Goal: Task Accomplishment & Management: Manage account settings

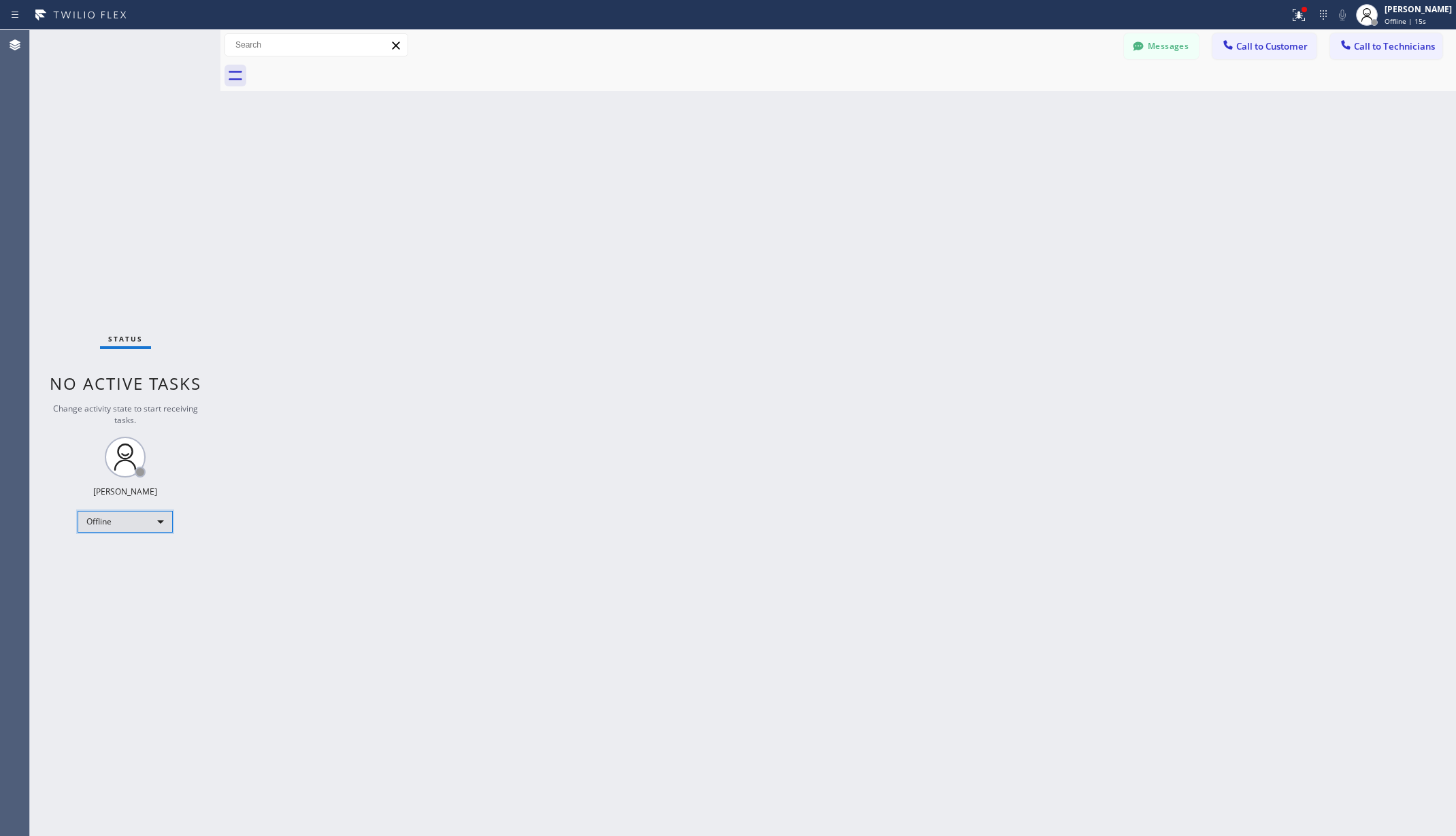
click at [117, 521] on div "Offline" at bounding box center [125, 521] width 95 height 22
click at [108, 569] on li "Unavailable" at bounding box center [124, 575] width 92 height 16
click at [284, 551] on div "Back to Dashboard Change Sender ID Customers Technicians AA [PERSON_NAME] [DATE…" at bounding box center [838, 433] width 1236 height 806
click at [1308, 12] on div at bounding box center [1305, 10] width 8 height 8
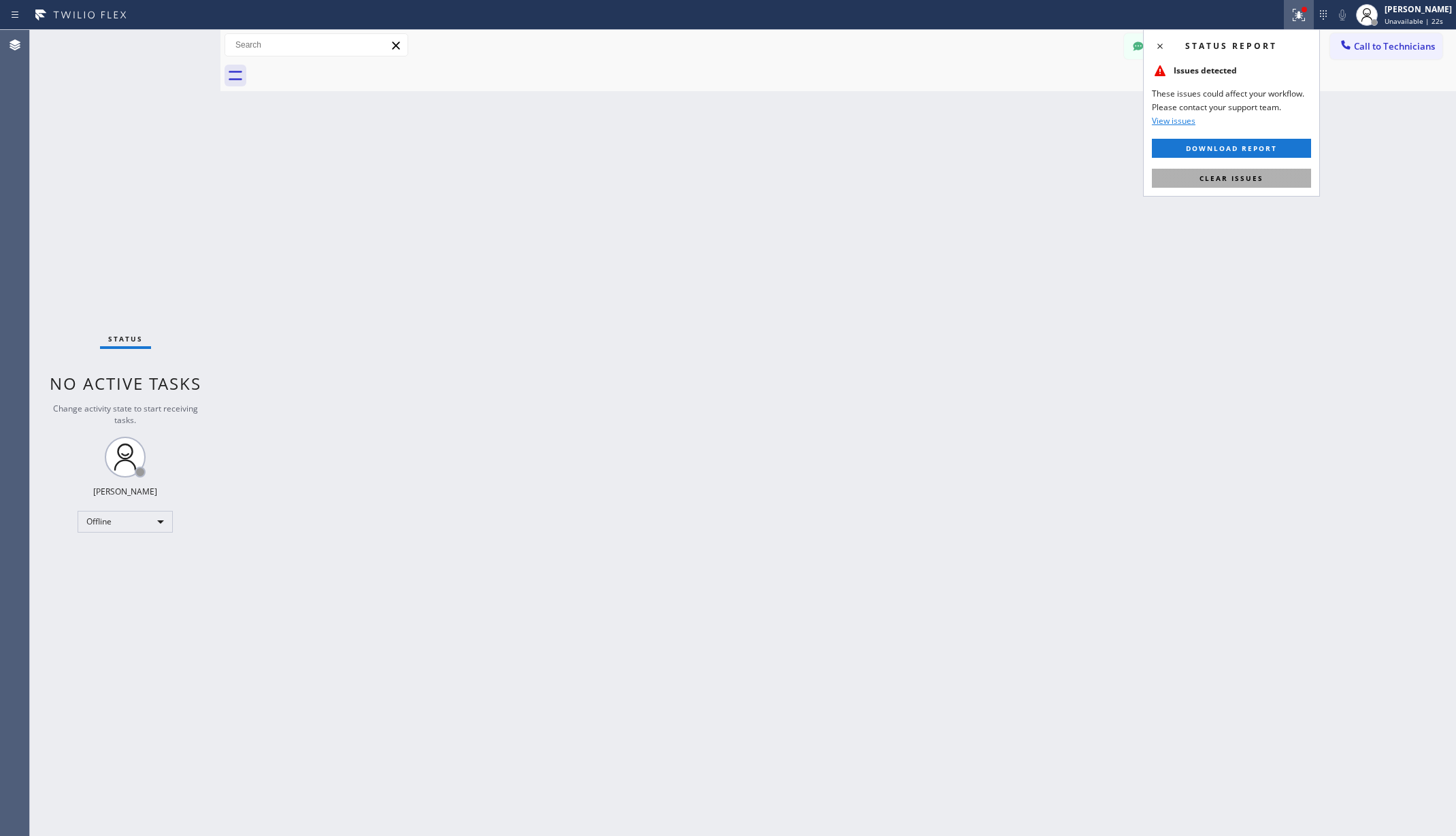
click at [1277, 180] on button "Clear issues" at bounding box center [1232, 178] width 159 height 19
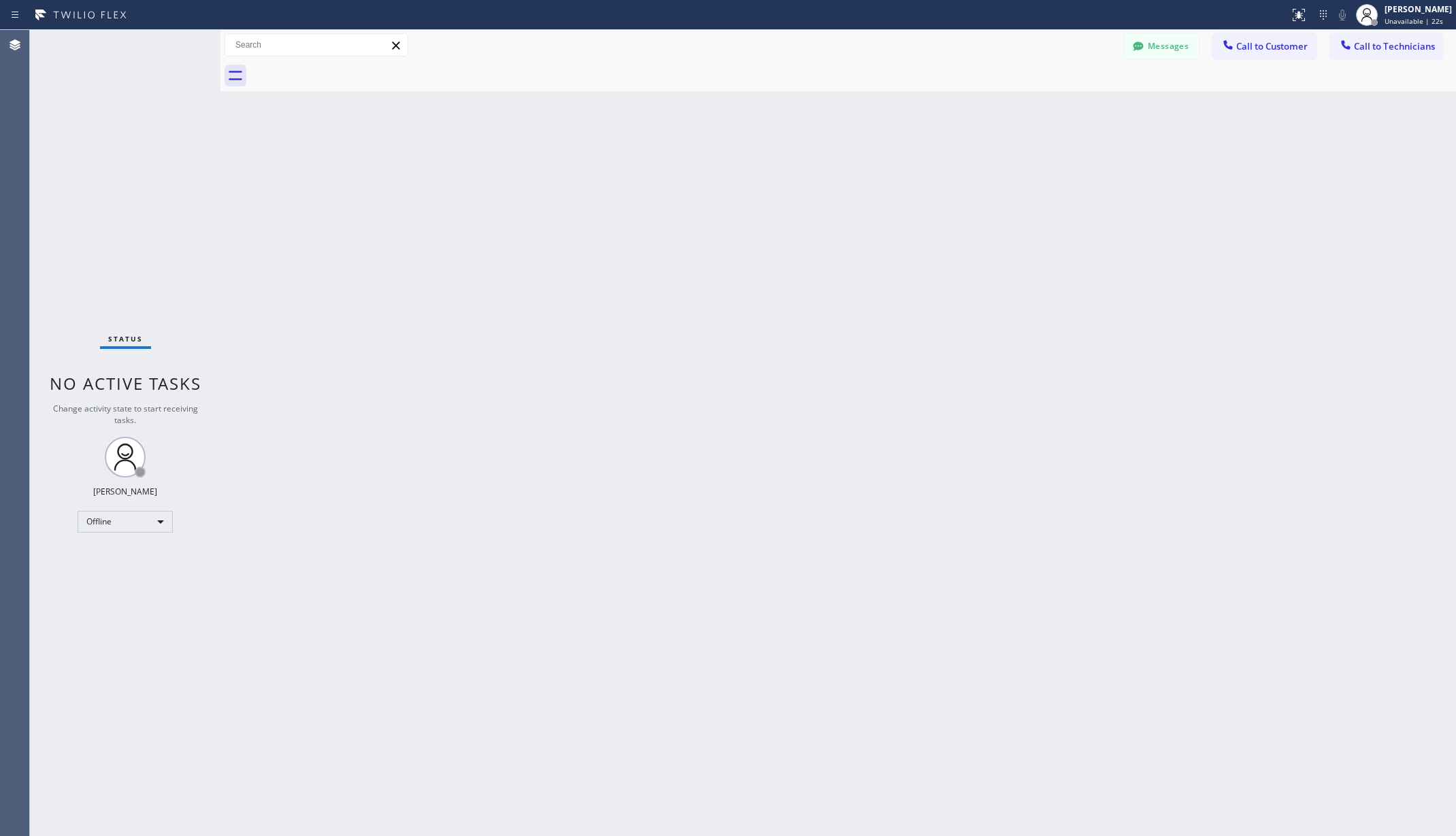
click at [842, 224] on div "Back to Dashboard Change Sender ID Customers Technicians AA [PERSON_NAME] [DATE…" at bounding box center [838, 433] width 1236 height 806
drag, startPoint x: 507, startPoint y: 489, endPoint x: 488, endPoint y: 539, distance: 53.5
click at [507, 489] on div "Back to Dashboard Change Sender ID Customers Technicians AA [PERSON_NAME] [DATE…" at bounding box center [838, 433] width 1236 height 806
drag, startPoint x: 334, startPoint y: 255, endPoint x: 332, endPoint y: 267, distance: 12.2
click at [334, 255] on div "Back to Dashboard Change Sender ID Customers Technicians AA [PERSON_NAME] [DATE…" at bounding box center [838, 433] width 1236 height 806
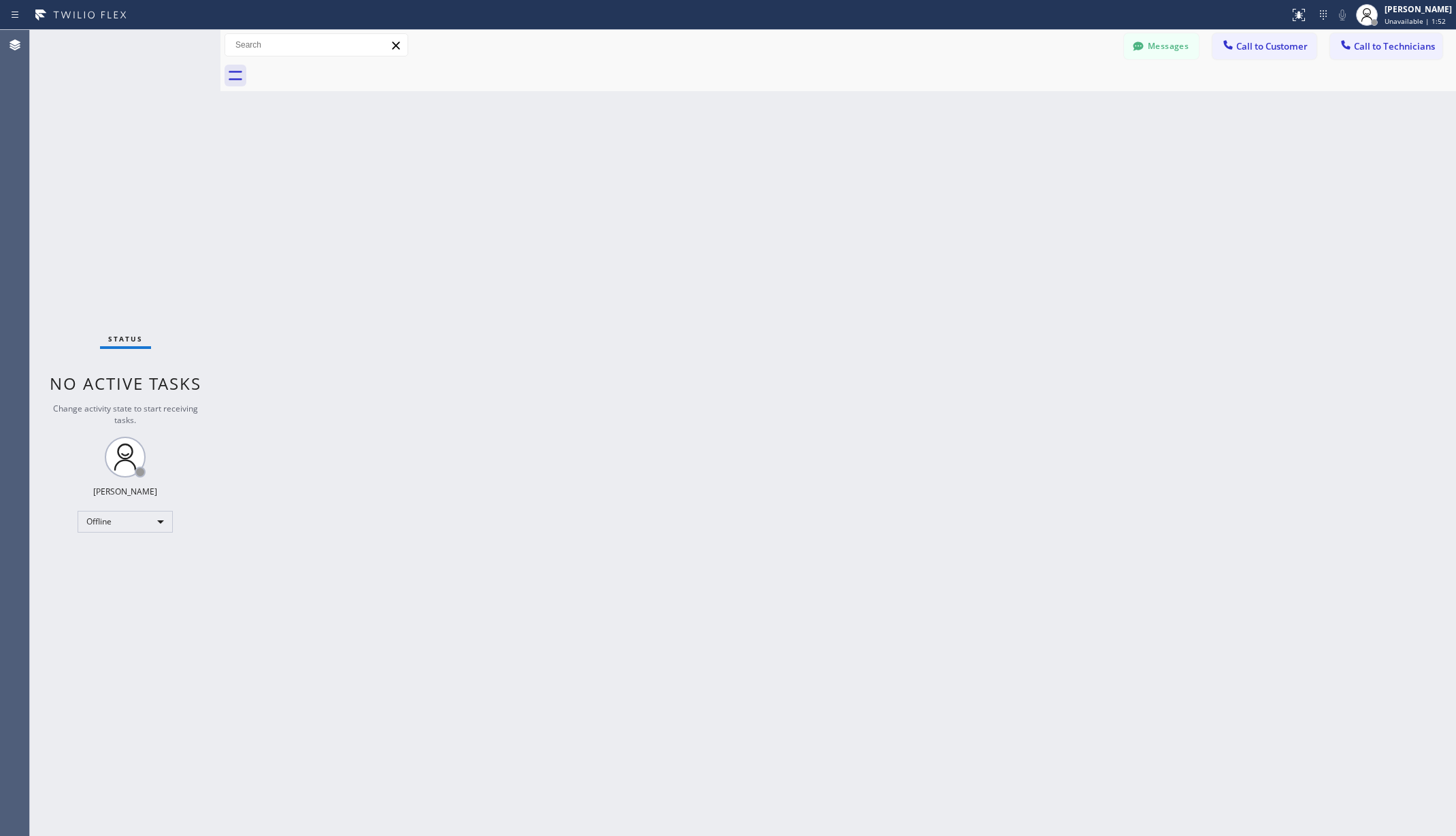
click at [95, 142] on div "Status No active tasks Change activity state to start receiving tasks. [PERSON_…" at bounding box center [125, 433] width 191 height 806
click at [116, 525] on div "Offline" at bounding box center [125, 521] width 95 height 22
click at [134, 574] on li "Unavailable" at bounding box center [124, 575] width 92 height 16
click at [559, 507] on div "Back to Dashboard Change Sender ID Customers Technicians AA [PERSON_NAME] [DATE…" at bounding box center [838, 433] width 1236 height 806
click at [236, 204] on div "Back to Dashboard Change Sender ID Customers Technicians AA [PERSON_NAME] [DATE…" at bounding box center [838, 433] width 1236 height 806
